Goal: Transaction & Acquisition: Purchase product/service

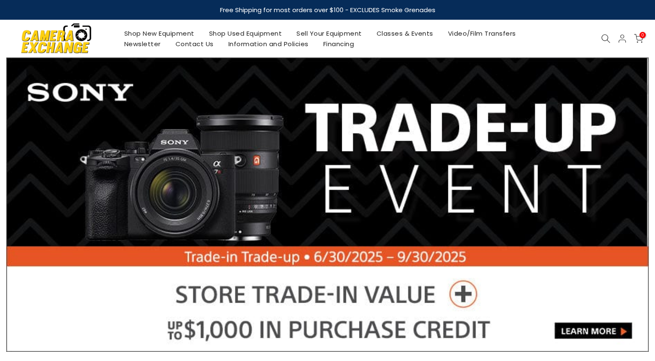
click at [168, 34] on link "Shop New Equipment" at bounding box center [159, 33] width 85 height 11
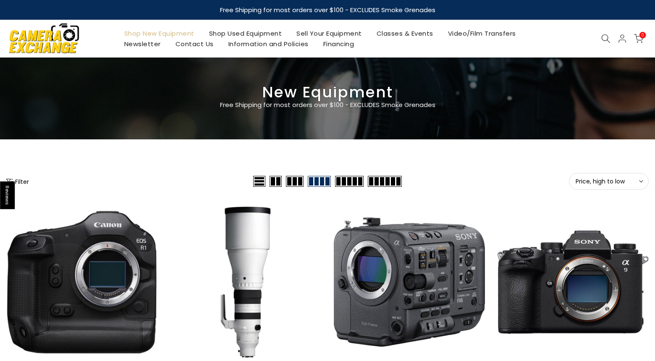
click at [18, 181] on button "Filter" at bounding box center [17, 181] width 23 height 8
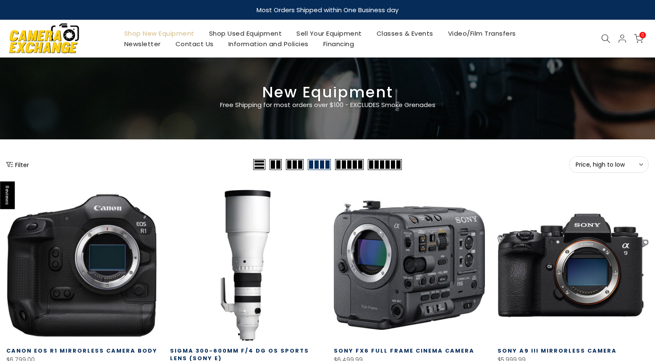
click at [19, 164] on button "Filter" at bounding box center [17, 164] width 23 height 8
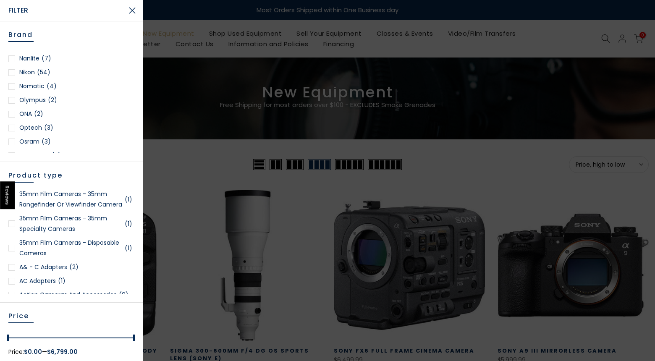
scroll to position [786, 0]
click at [12, 100] on div at bounding box center [11, 99] width 7 height 7
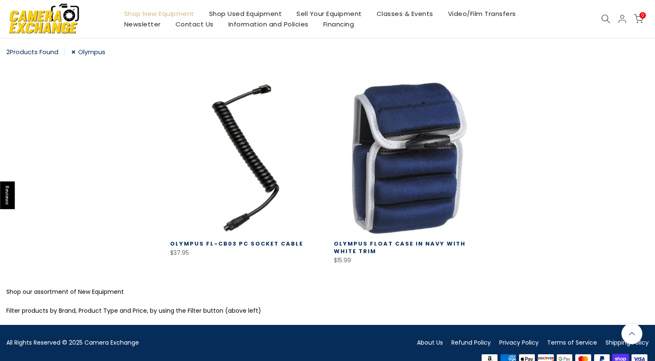
scroll to position [150, 0]
